Goal: Communication & Community: Answer question/provide support

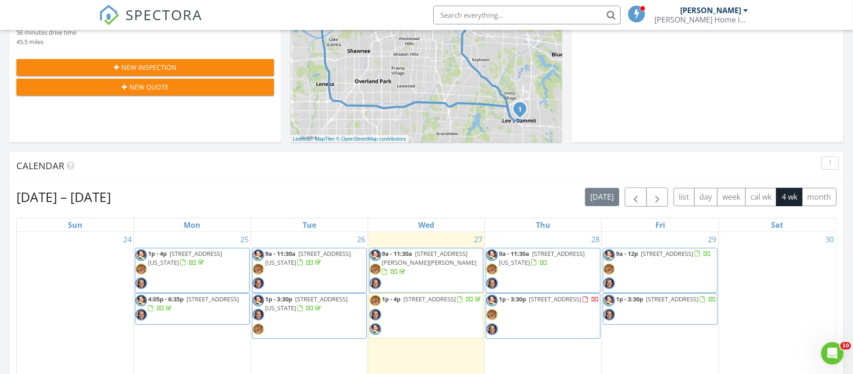
scroll to position [340, 0]
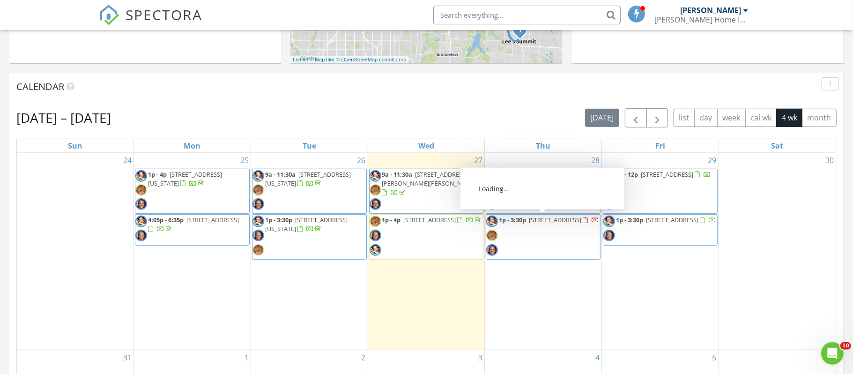
click at [583, 225] on div at bounding box center [591, 220] width 16 height 9
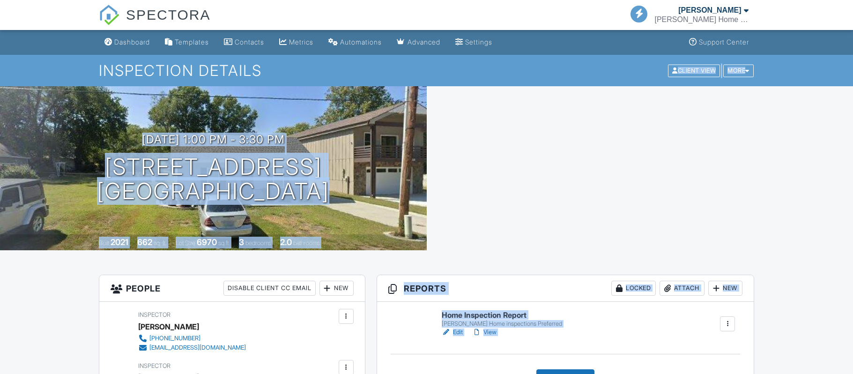
scroll to position [259, 0]
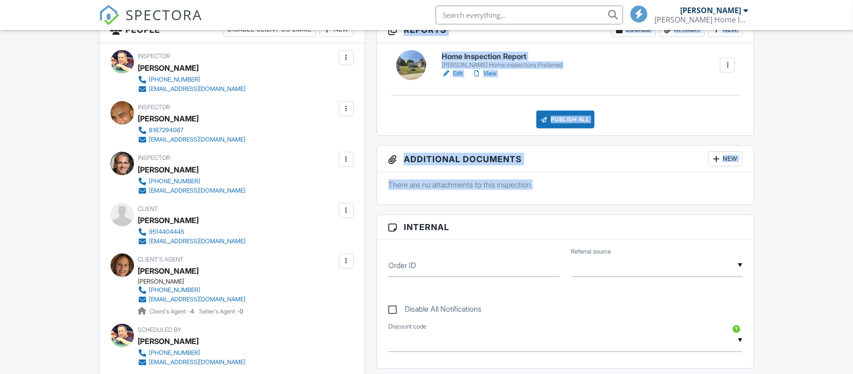
click at [848, 195] on html "SPECTORA Mark Duncan Duncan Home Inspections Role: Inspector Change Role Dashbo…" at bounding box center [426, 377] width 853 height 1272
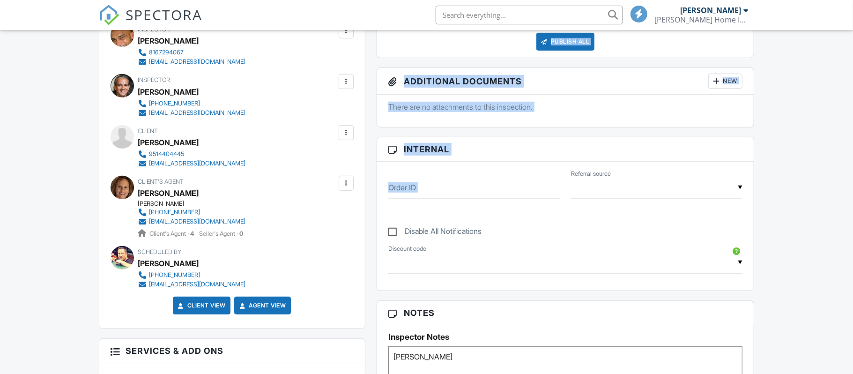
scroll to position [336, 0]
click at [344, 132] on div at bounding box center [346, 132] width 9 height 9
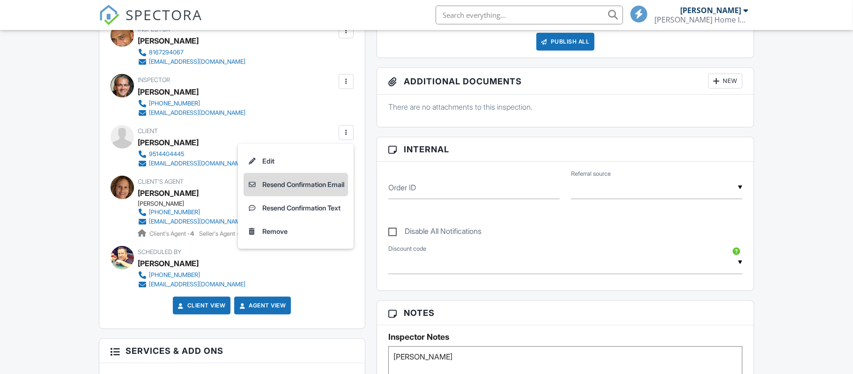
click at [317, 185] on li "Resend Confirmation Email" at bounding box center [296, 184] width 104 height 23
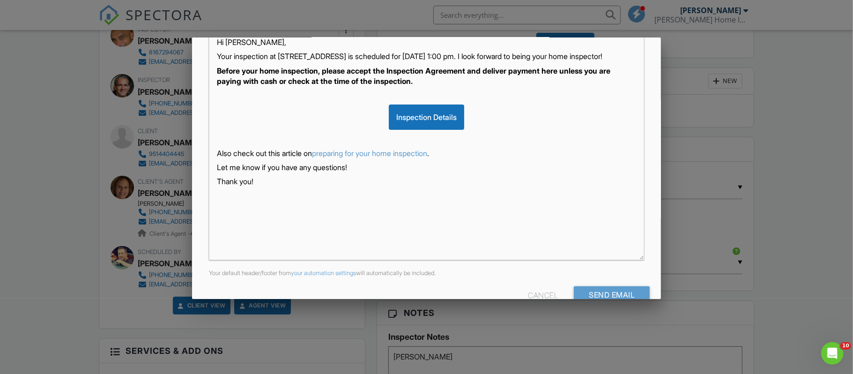
scroll to position [199, 0]
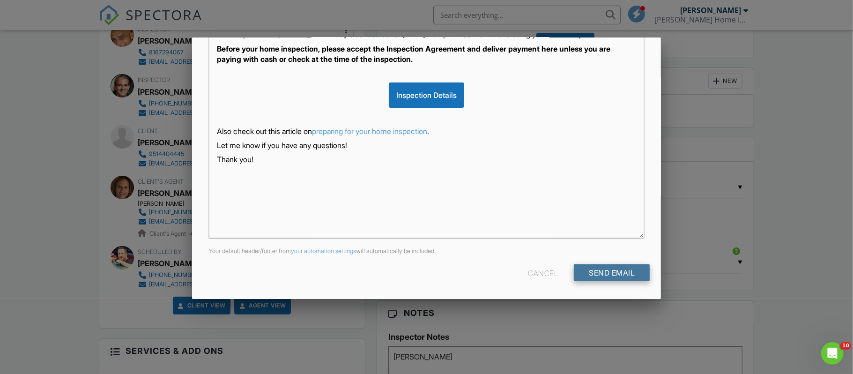
click at [620, 271] on input "Send Email" at bounding box center [612, 272] width 76 height 17
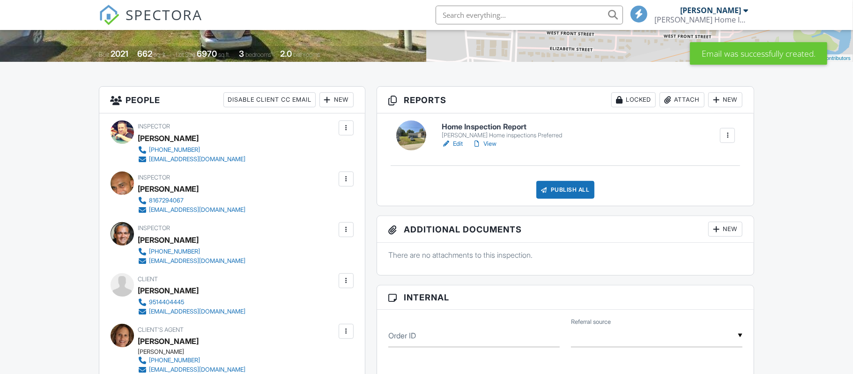
scroll to position [188, 0]
click at [347, 280] on div at bounding box center [346, 280] width 9 height 9
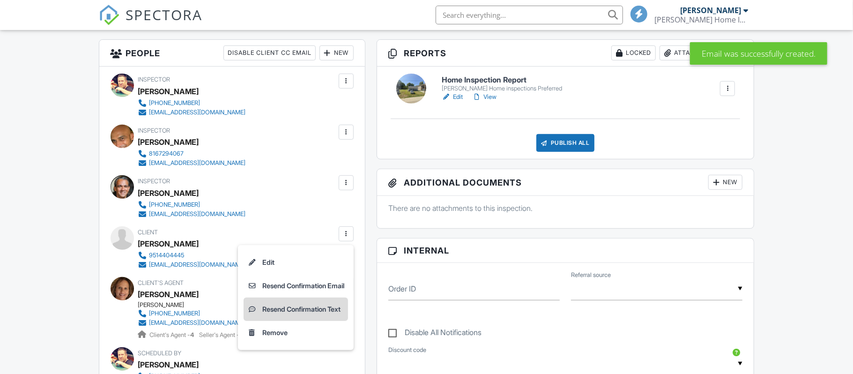
scroll to position [310, 0]
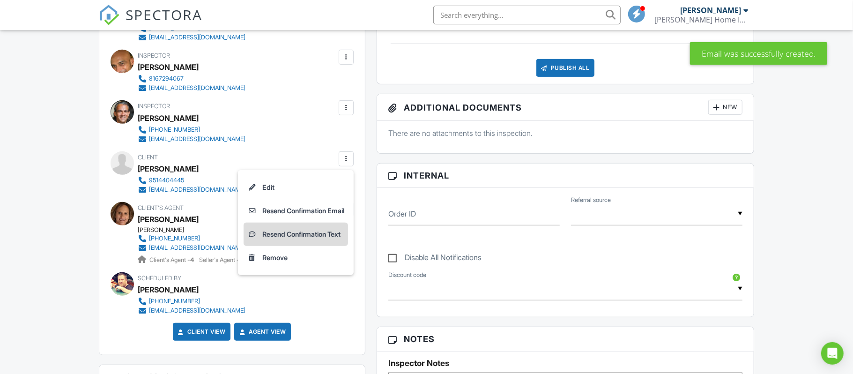
click at [317, 232] on li "Resend Confirmation Text" at bounding box center [296, 234] width 104 height 23
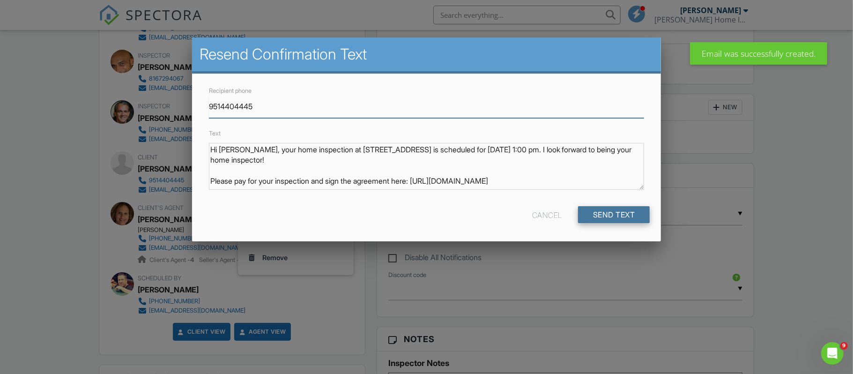
scroll to position [0, 0]
click at [602, 215] on input "Send Text" at bounding box center [614, 214] width 72 height 17
